Goal: Task Accomplishment & Management: Manage account settings

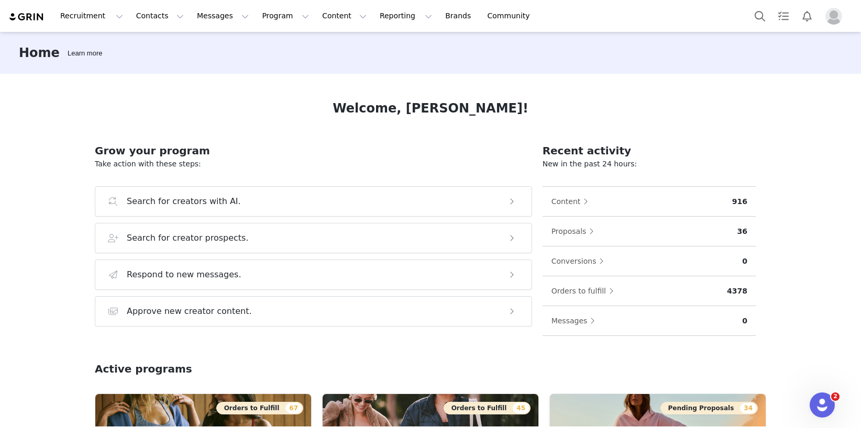
click at [328, 29] on div "Recruitment Recruitment Creator Search Curated Lists Landing Pages Web Extensio…" at bounding box center [430, 16] width 861 height 32
click at [325, 12] on button "Content Content" at bounding box center [344, 16] width 57 height 24
click at [326, 41] on p "Creator Content" at bounding box center [332, 46] width 59 height 11
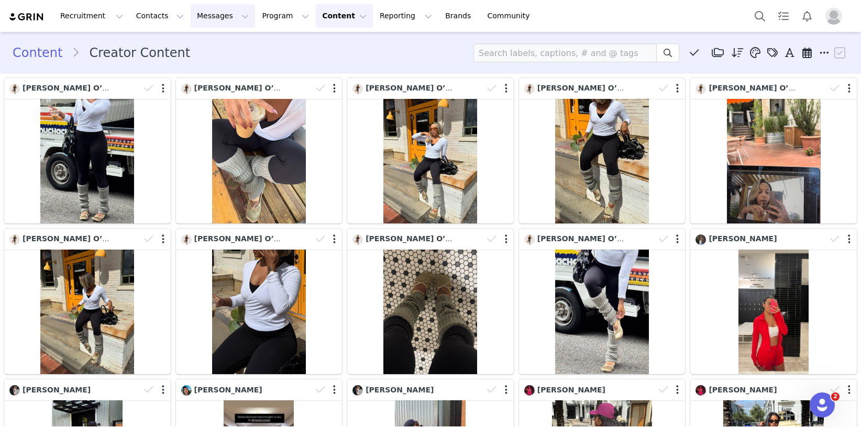
click at [234, 15] on button "Messages Messages" at bounding box center [223, 16] width 64 height 24
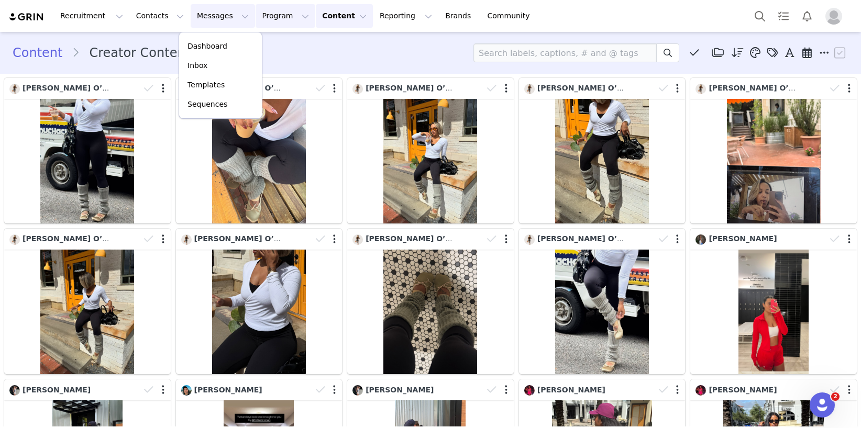
click at [260, 10] on button "Program Program" at bounding box center [286, 16] width 60 height 24
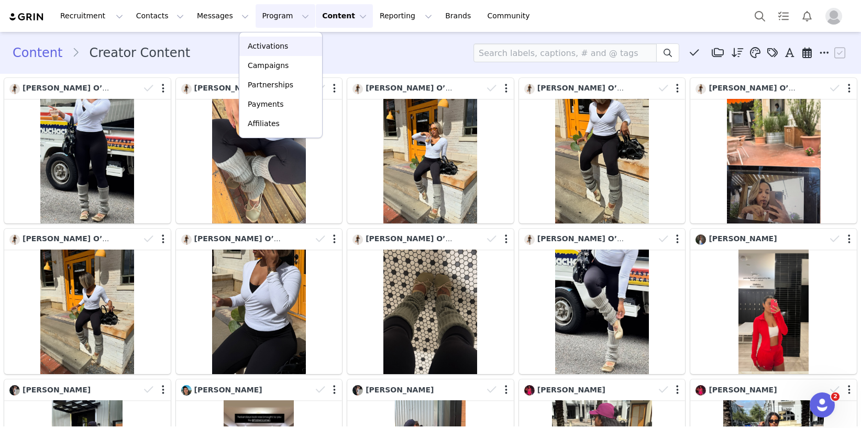
click at [267, 49] on p "Activations" at bounding box center [268, 46] width 40 height 11
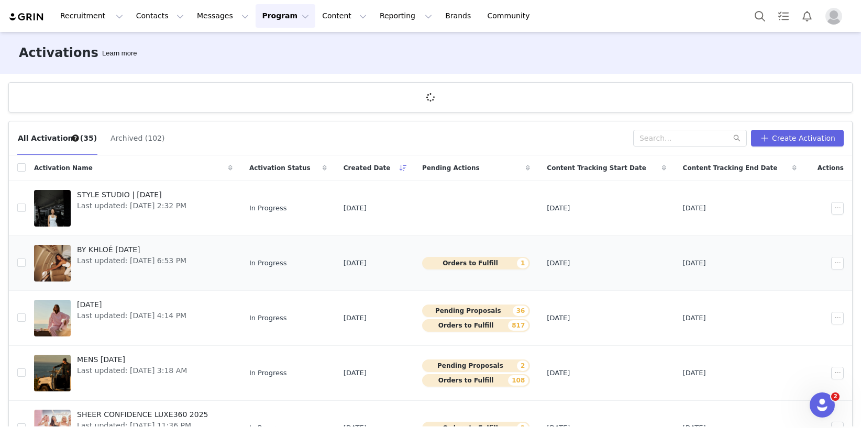
click at [131, 246] on span "BY KHLOÉ [DATE]" at bounding box center [131, 250] width 109 height 11
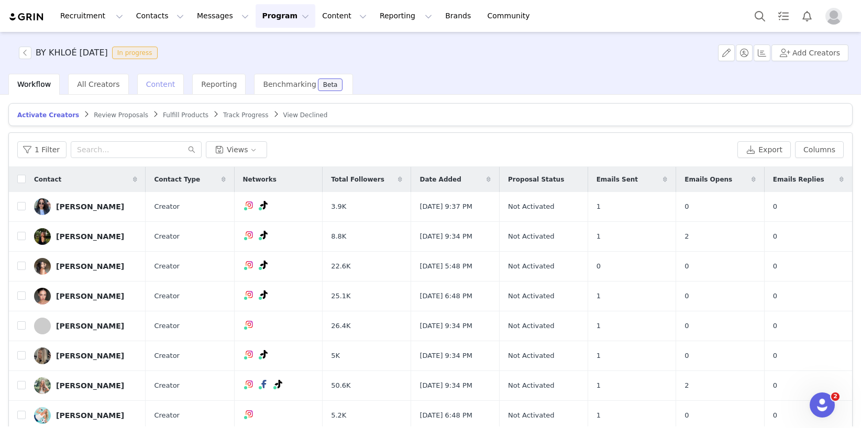
click at [157, 79] on div "Content" at bounding box center [160, 84] width 47 height 21
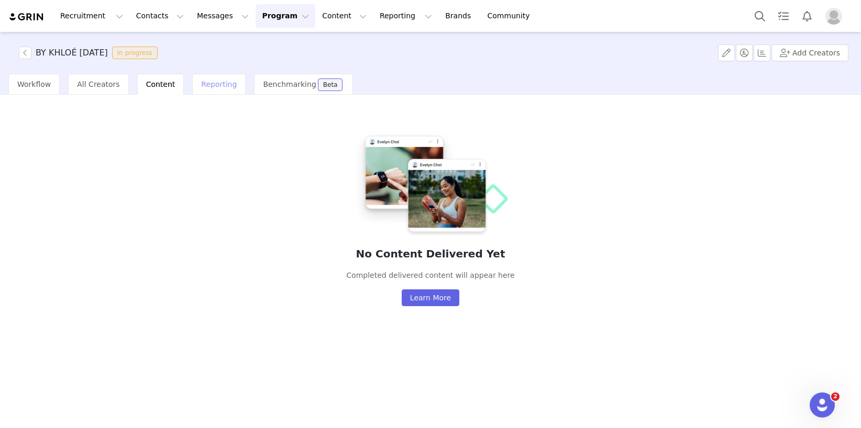
click at [205, 79] on div "Reporting" at bounding box center [218, 84] width 53 height 21
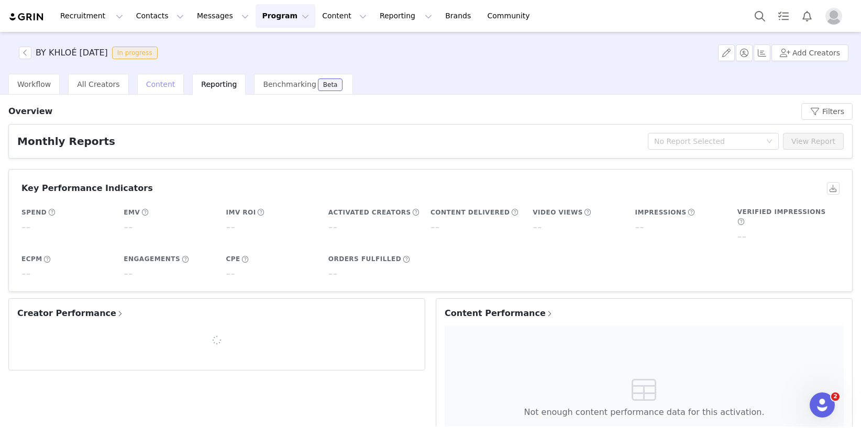
click at [158, 90] on div "Content" at bounding box center [160, 84] width 47 height 21
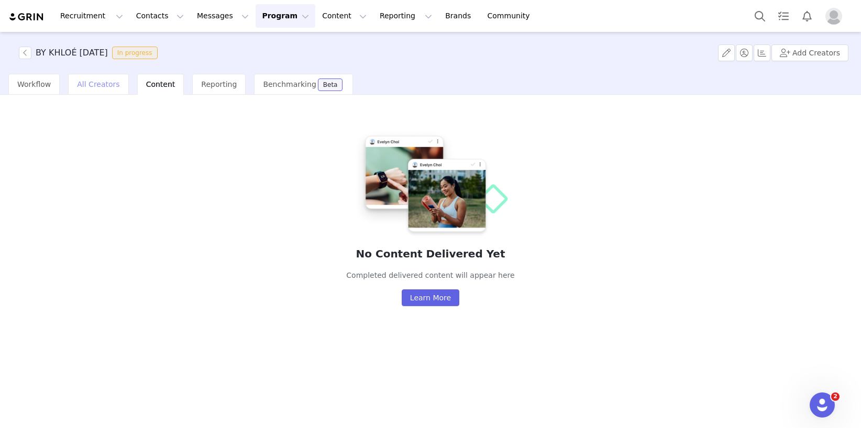
click at [115, 81] on div "All Creators" at bounding box center [98, 84] width 60 height 21
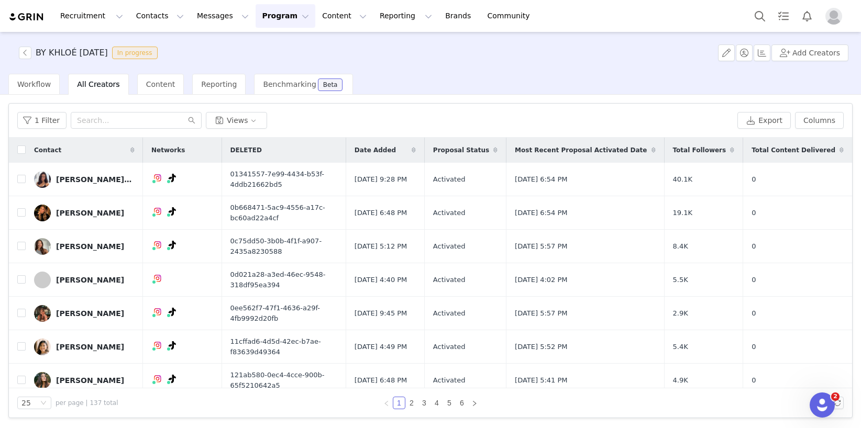
scroll to position [26, 0]
